Goal: Check status: Check status

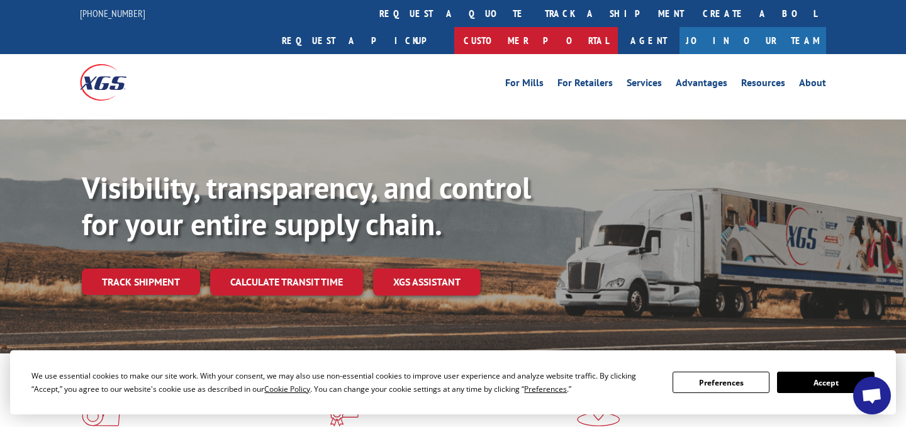
click at [618, 27] on link "Customer Portal" at bounding box center [536, 40] width 164 height 27
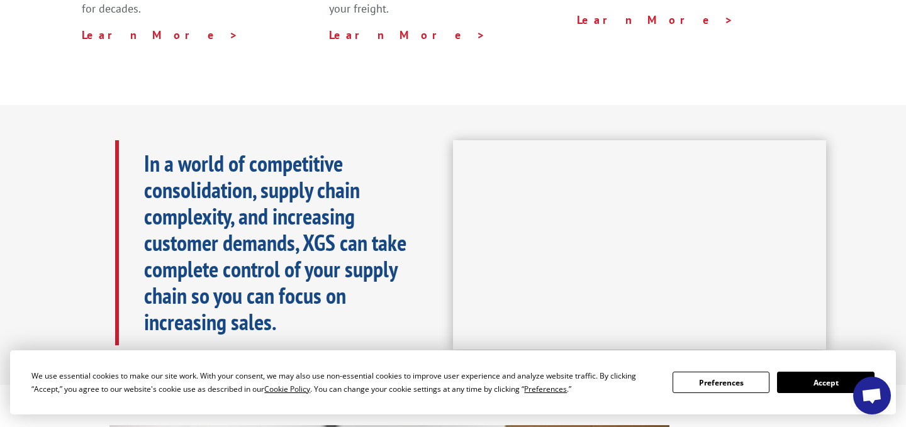
scroll to position [542, 0]
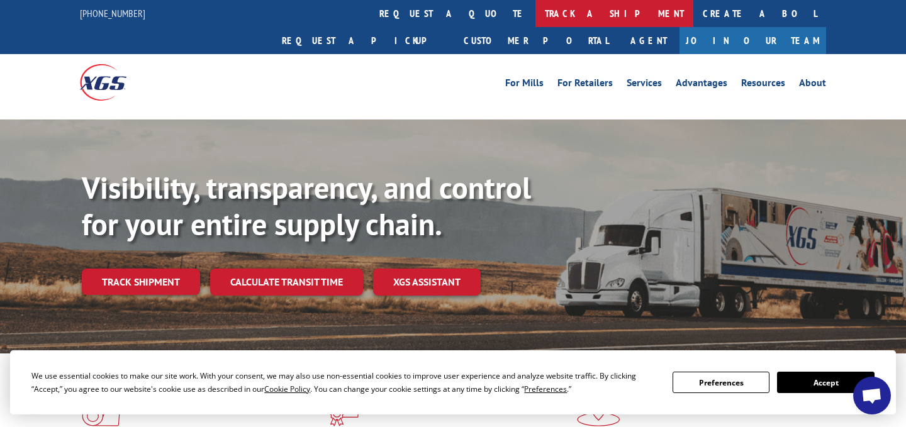
click at [535, 12] on link "track a shipment" at bounding box center [614, 13] width 158 height 27
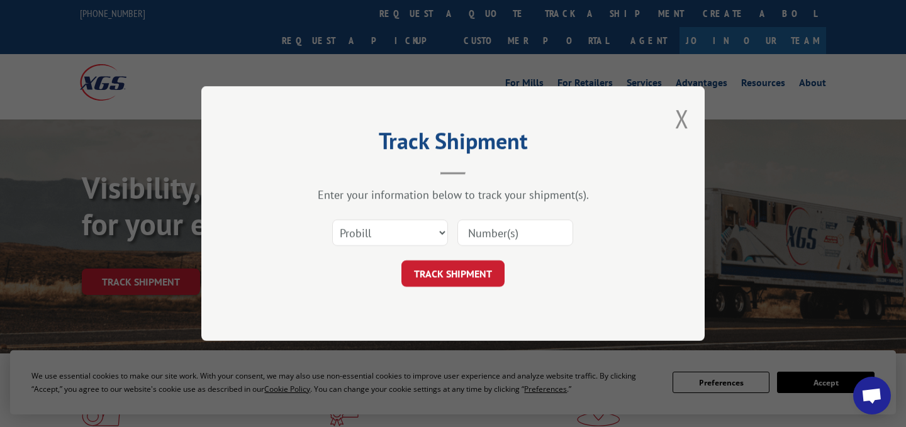
click at [490, 235] on input at bounding box center [515, 233] width 116 height 26
paste input "17402273"
type input "17402273"
click at [472, 273] on button "TRACK SHIPMENT" at bounding box center [452, 273] width 103 height 26
